Goal: Navigation & Orientation: Find specific page/section

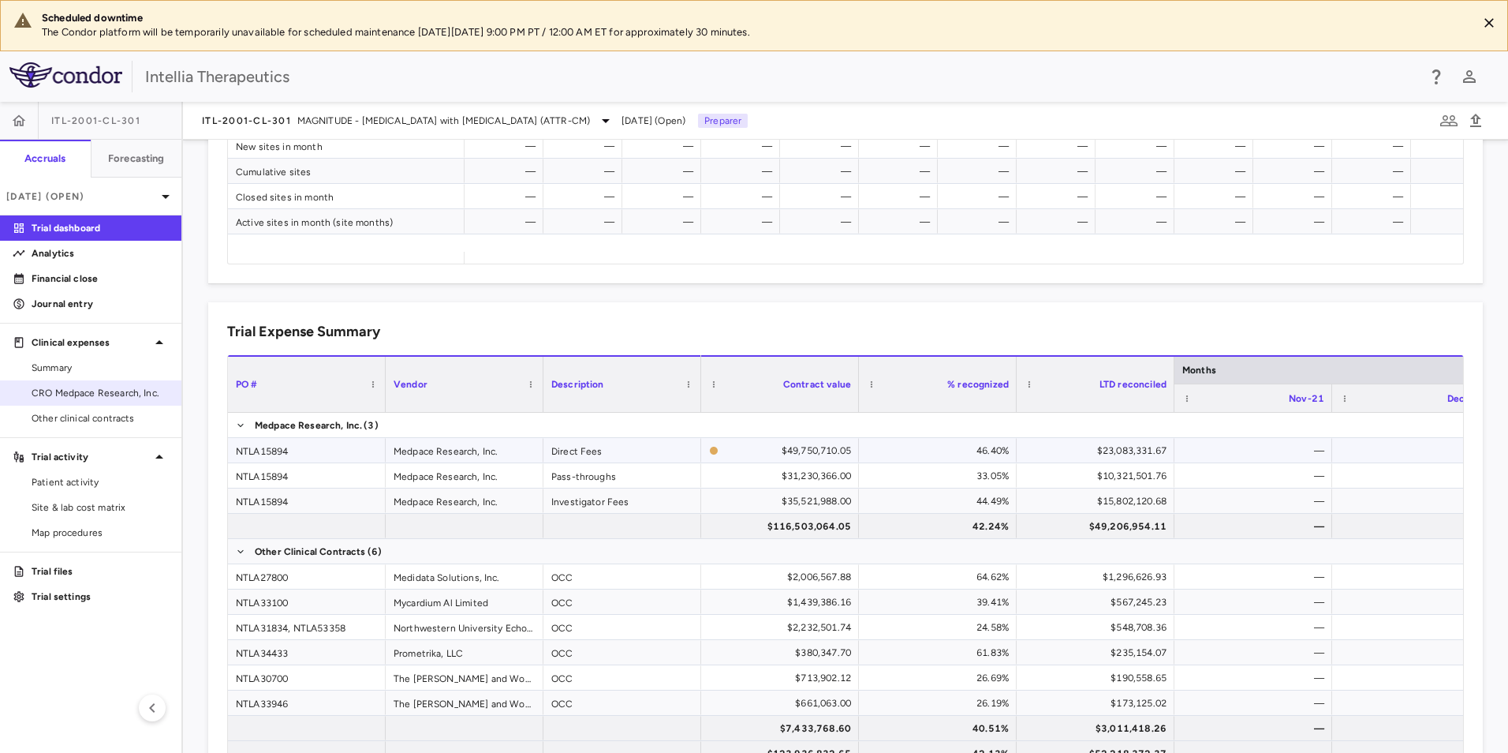
scroll to position [789, 0]
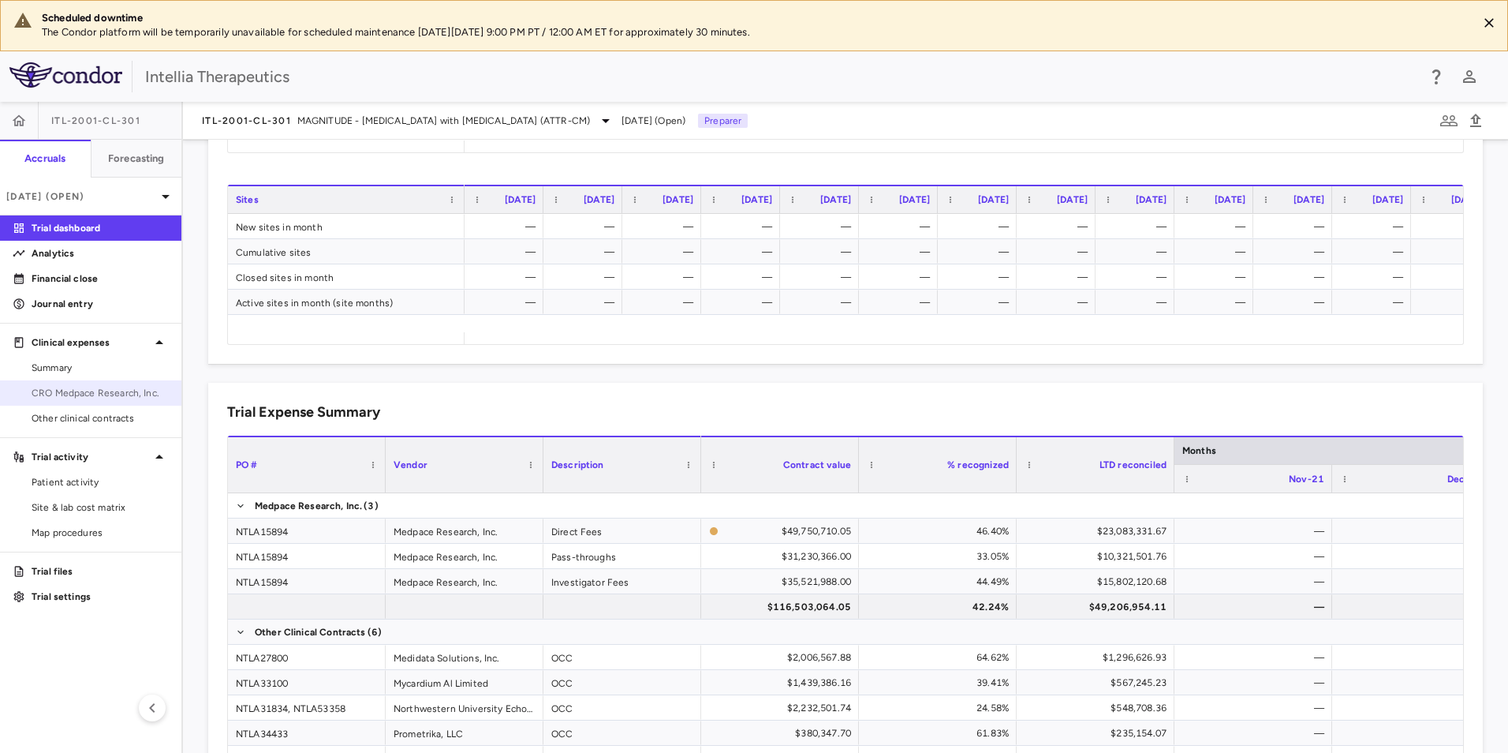
click at [132, 391] on span "CRO Medpace Research, Inc." at bounding box center [100, 393] width 137 height 14
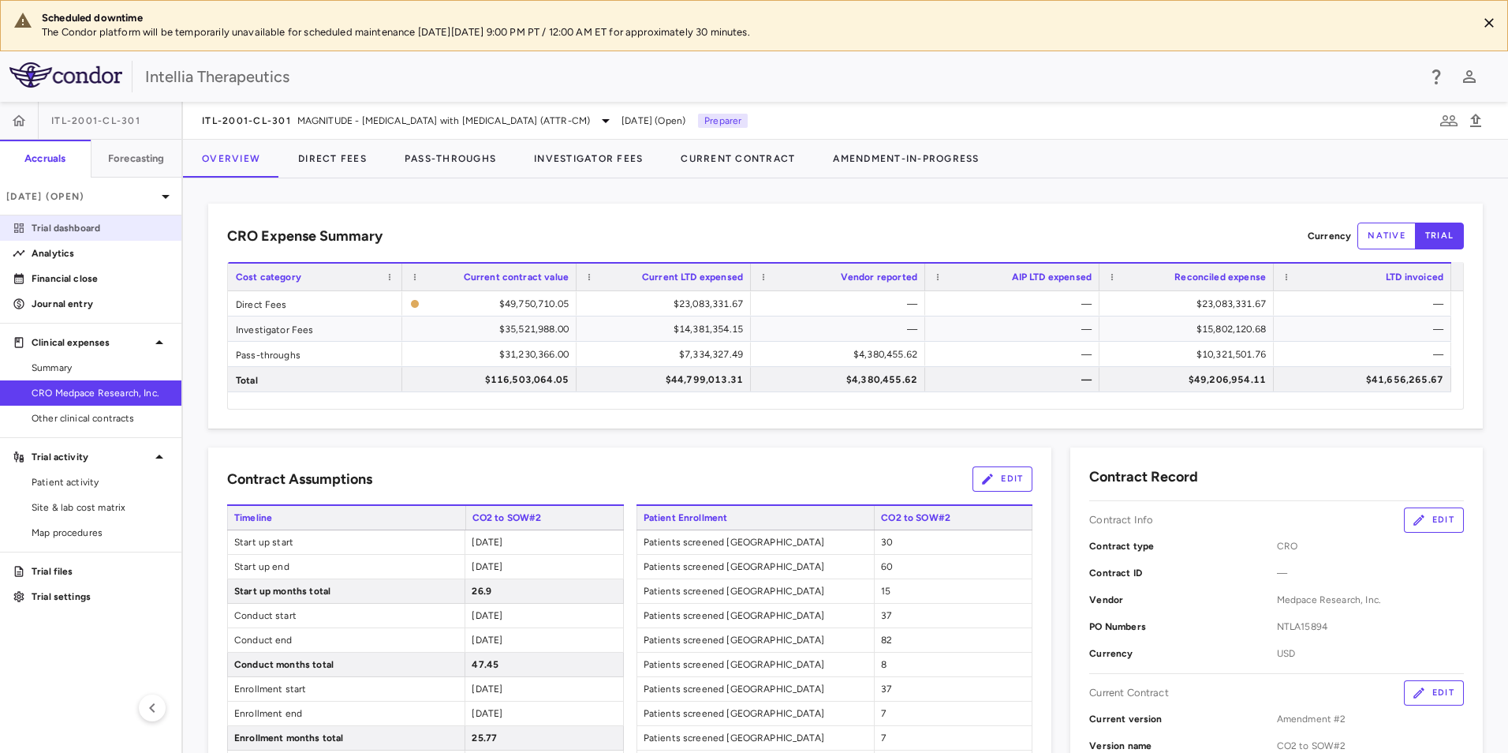
click at [96, 226] on p "Trial dashboard" at bounding box center [100, 228] width 137 height 14
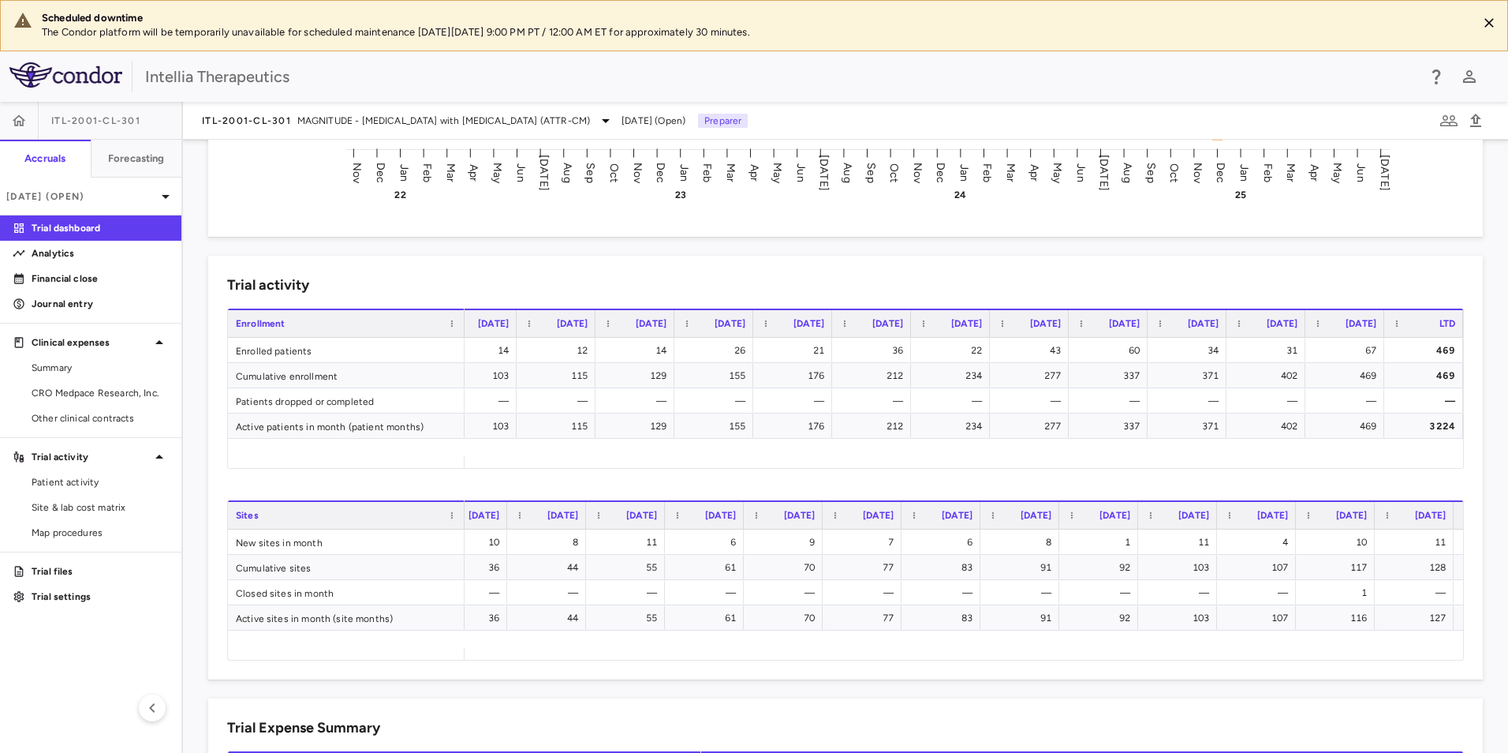
scroll to position [0, 2642]
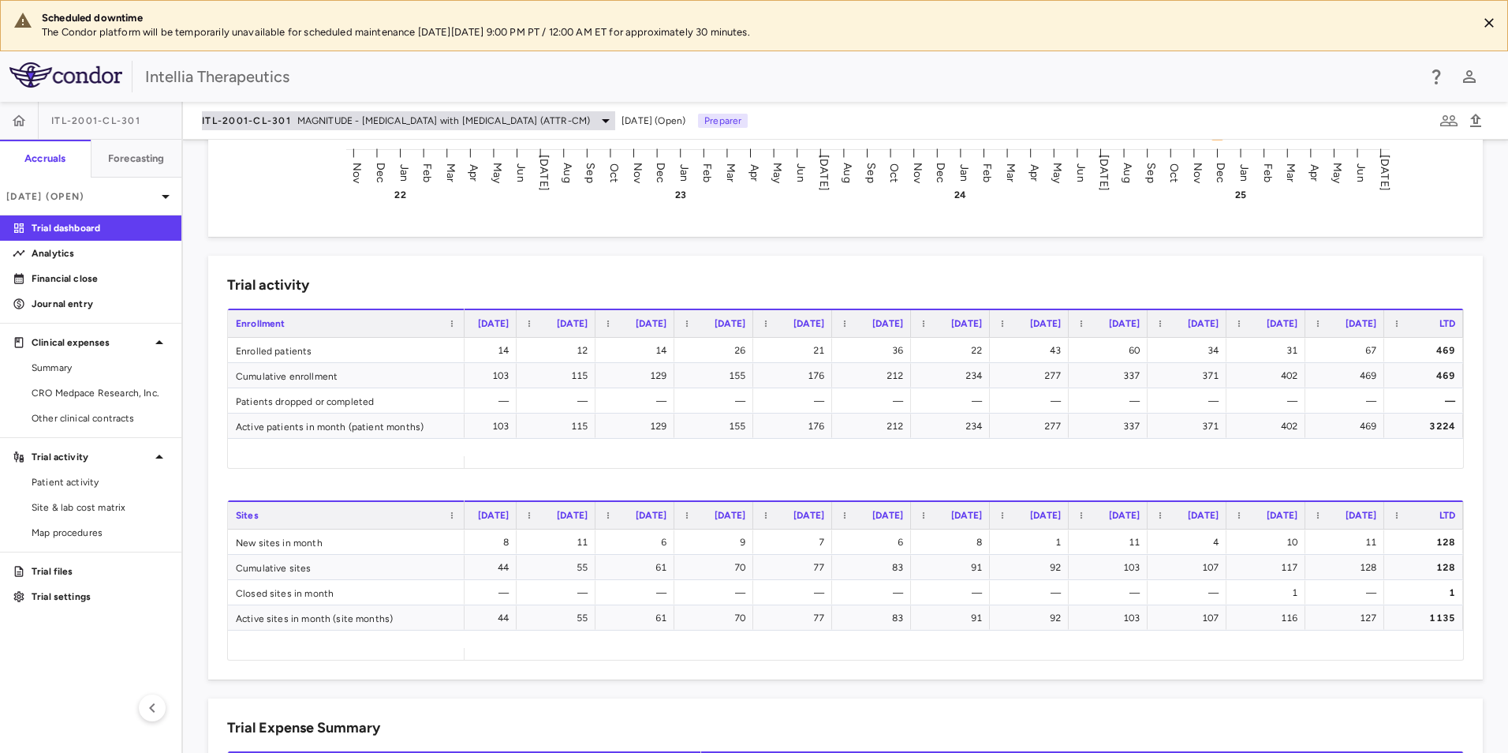
click at [384, 114] on span "MAGNITUDE - [MEDICAL_DATA] with [MEDICAL_DATA] (ATTR-CM)" at bounding box center [443, 121] width 293 height 14
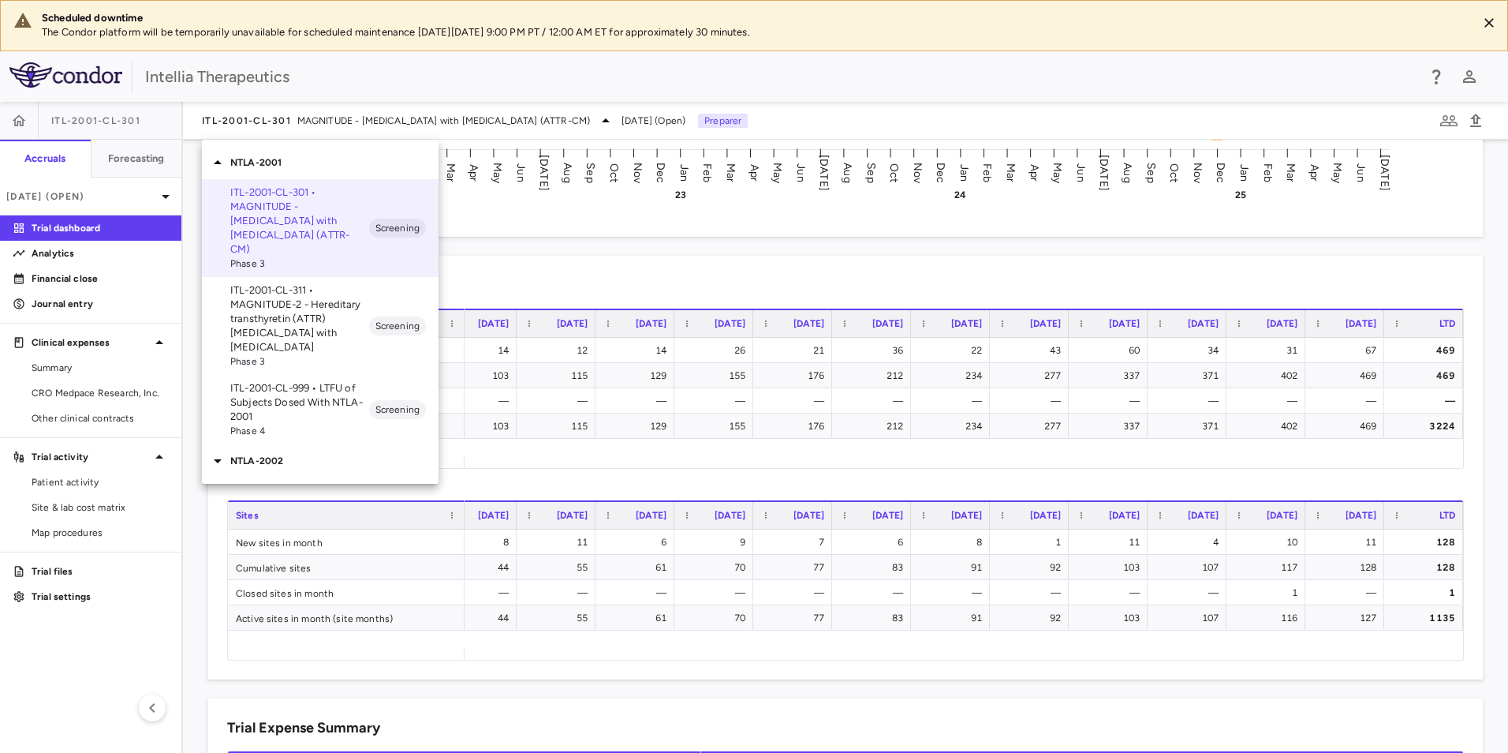
click at [317, 302] on p "ITL-2001-CL-311 • MAGNITUDE-2 - Hereditary transthyretin (ATTR) [MEDICAL_DATA] …" at bounding box center [299, 318] width 139 height 71
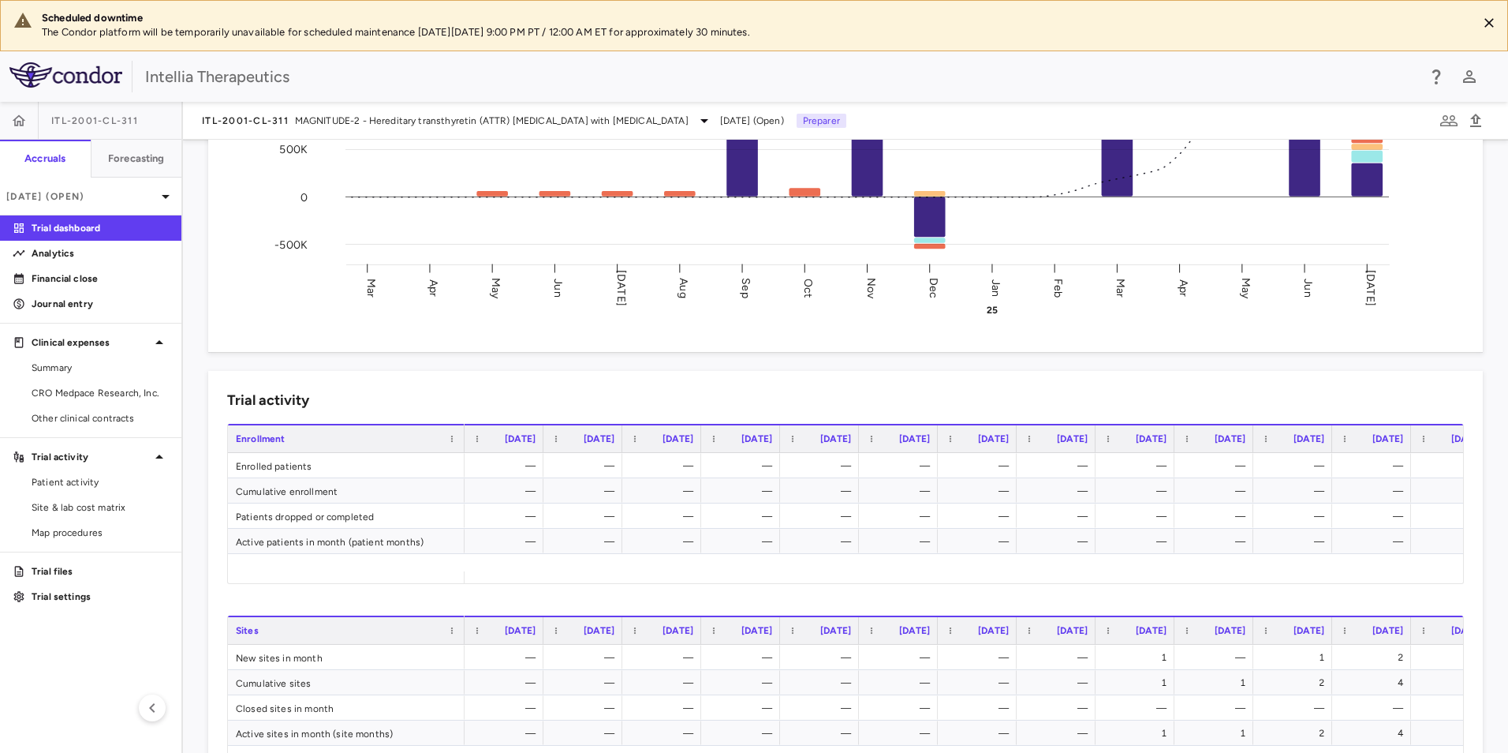
scroll to position [0, 433]
click at [1264, 382] on div "Trial activity Drag here to set row groups Drag here to set column labels Enrol…" at bounding box center [845, 583] width 1275 height 424
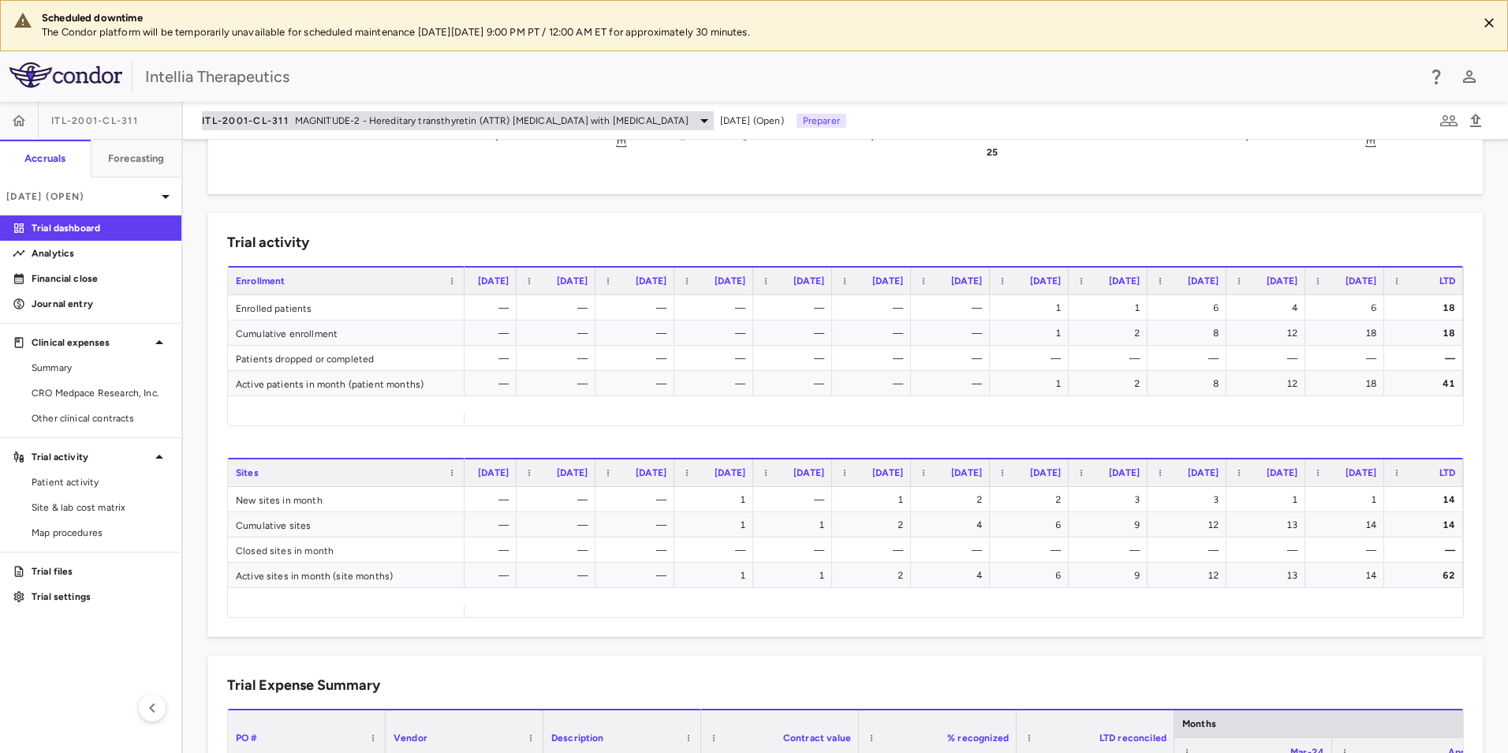
click at [241, 128] on div "ITL-2001-CL-311 MAGNITUDE-2 - Hereditary transthyretin (ATTR) [MEDICAL_DATA] wi…" at bounding box center [458, 120] width 512 height 19
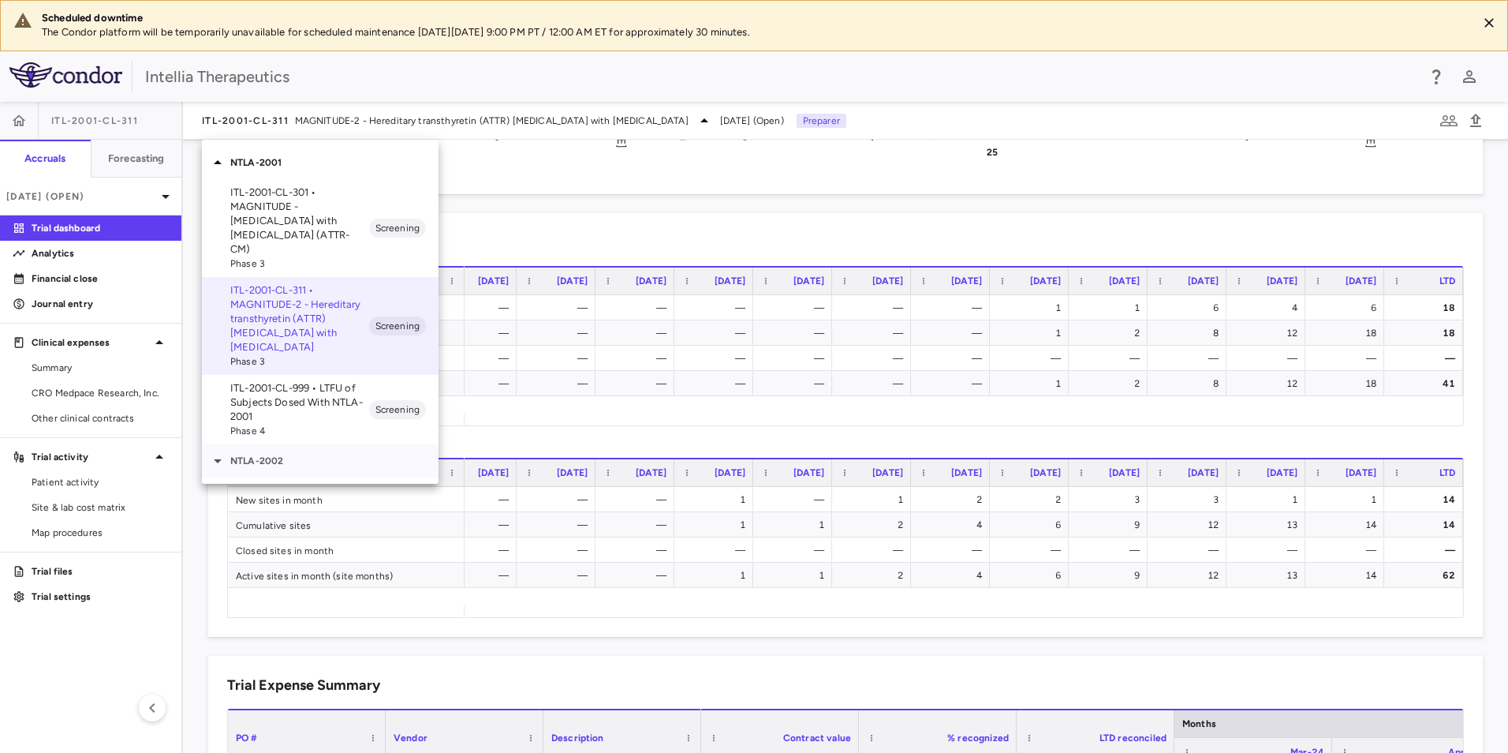
click at [273, 444] on div "NTLA-2002" at bounding box center [320, 460] width 237 height 33
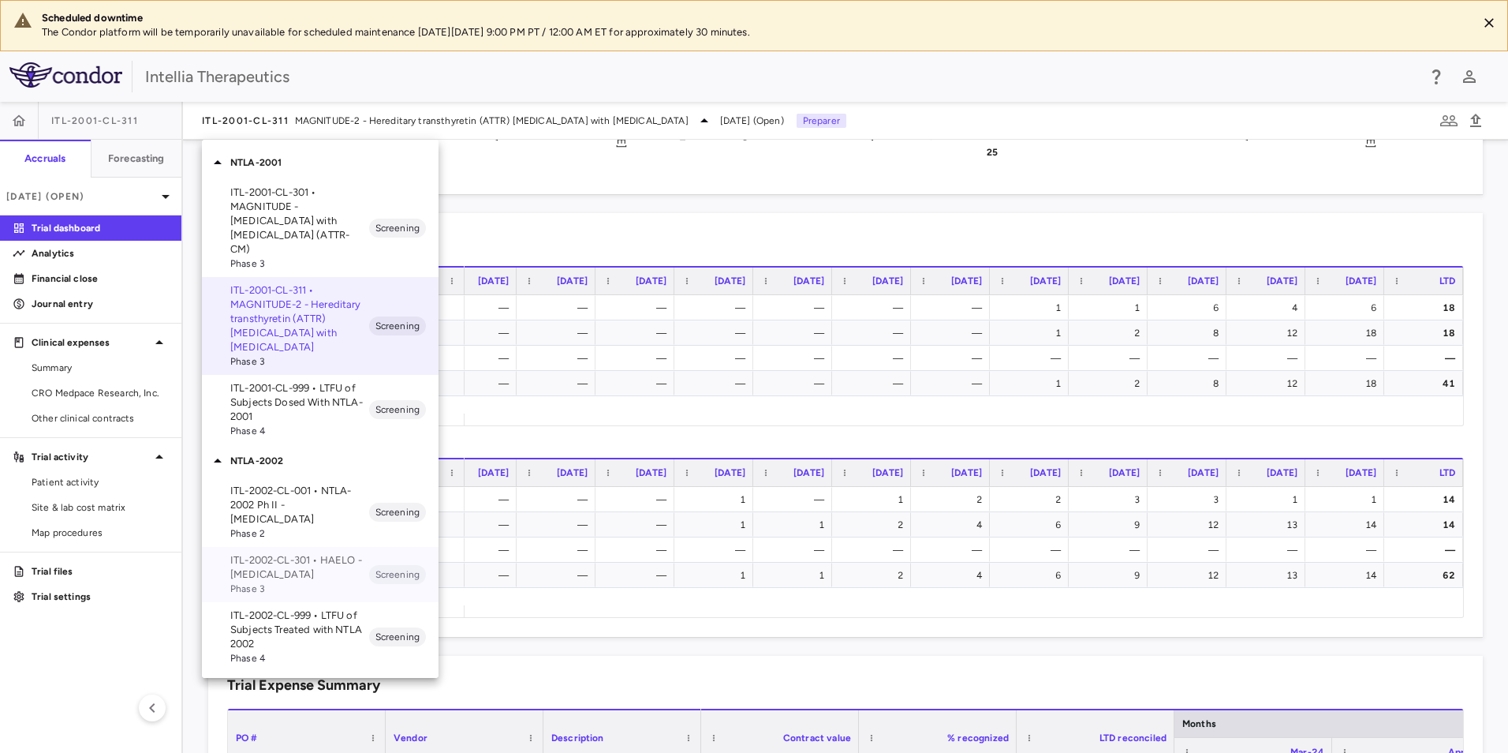
click at [306, 559] on p "ITL-2002-CL-301 • HAELO - [MEDICAL_DATA]" at bounding box center [299, 567] width 139 height 28
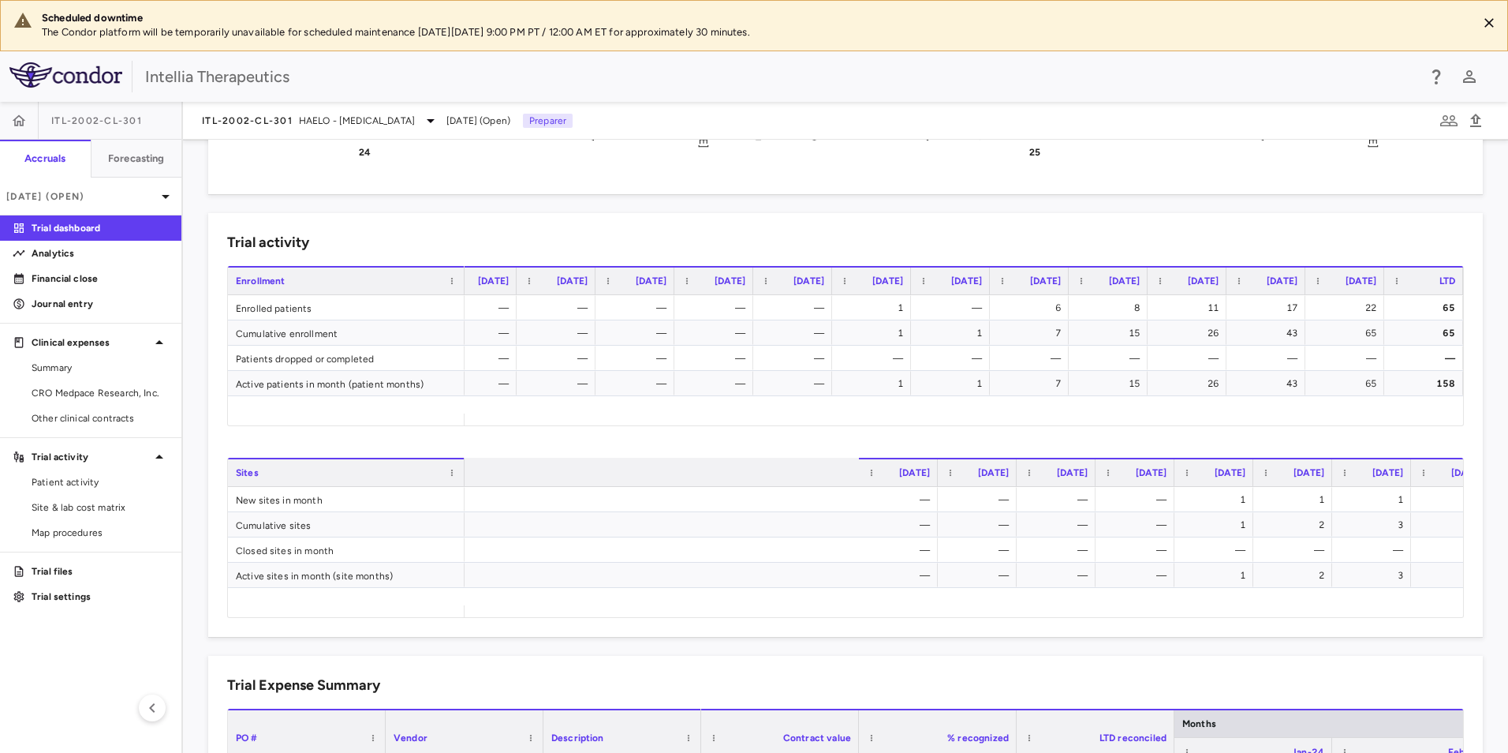
scroll to position [0, 591]
